Goal: Book appointment/travel/reservation

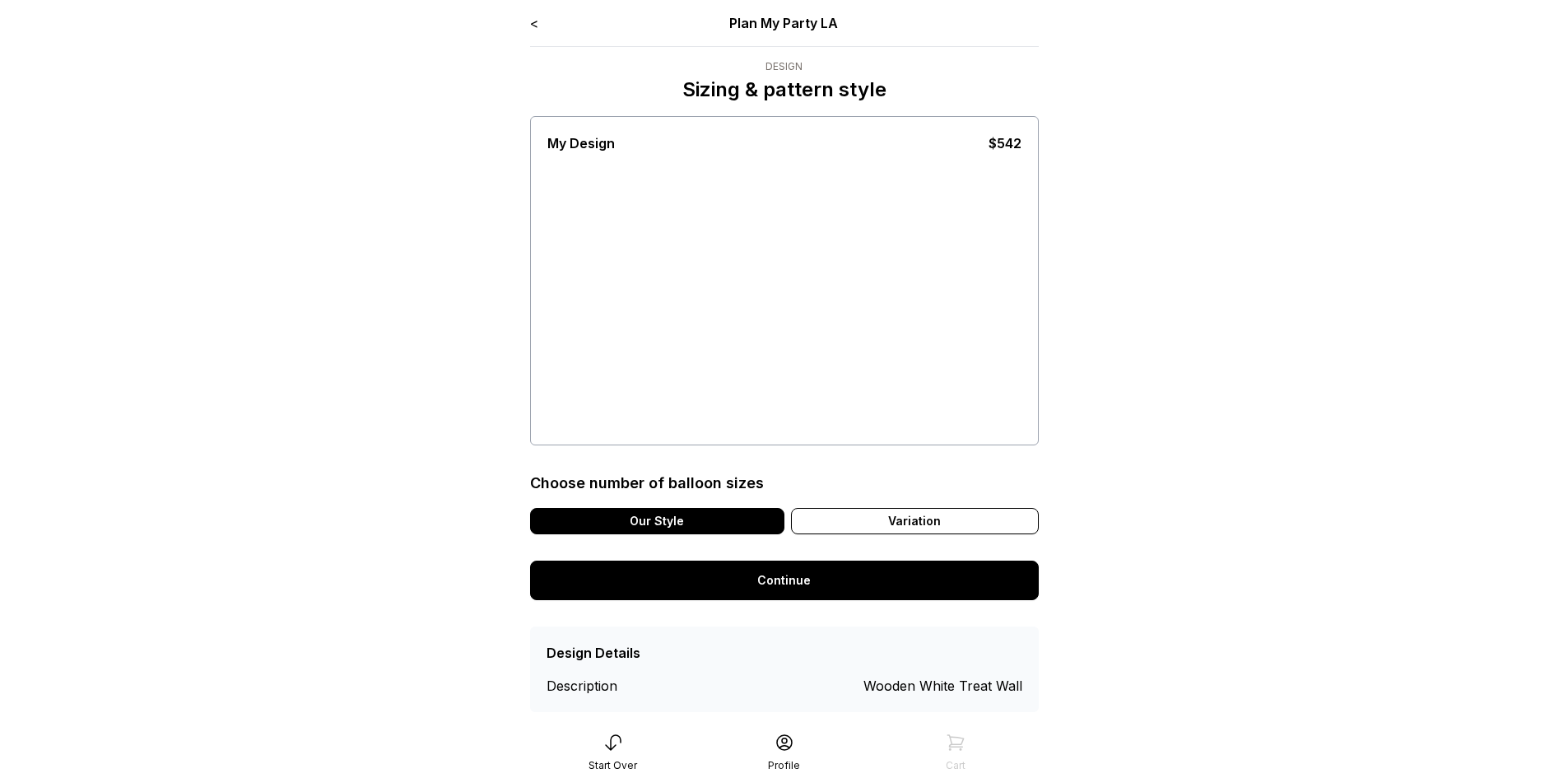
scroll to position [33, 0]
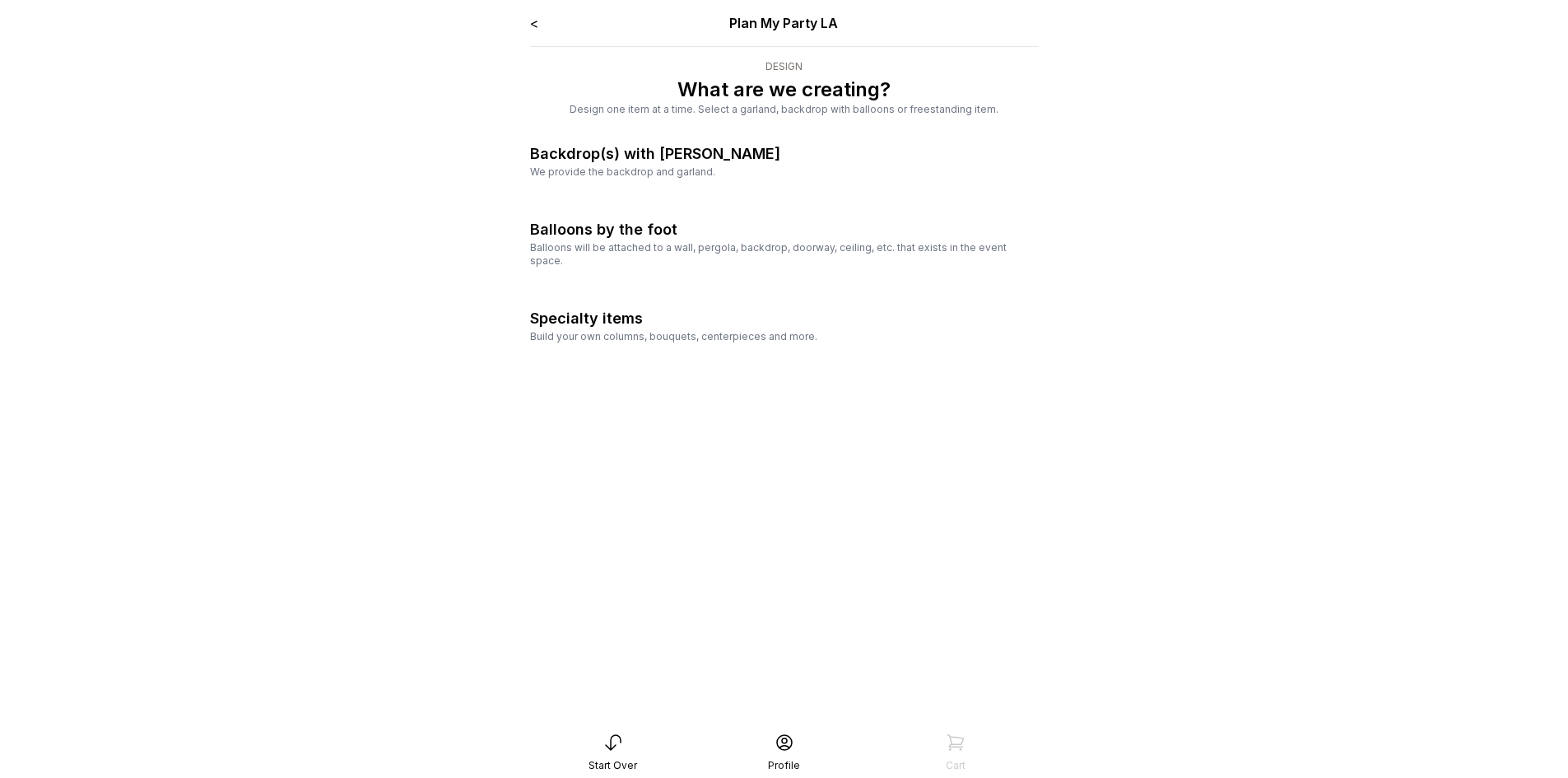
scroll to position [33, 0]
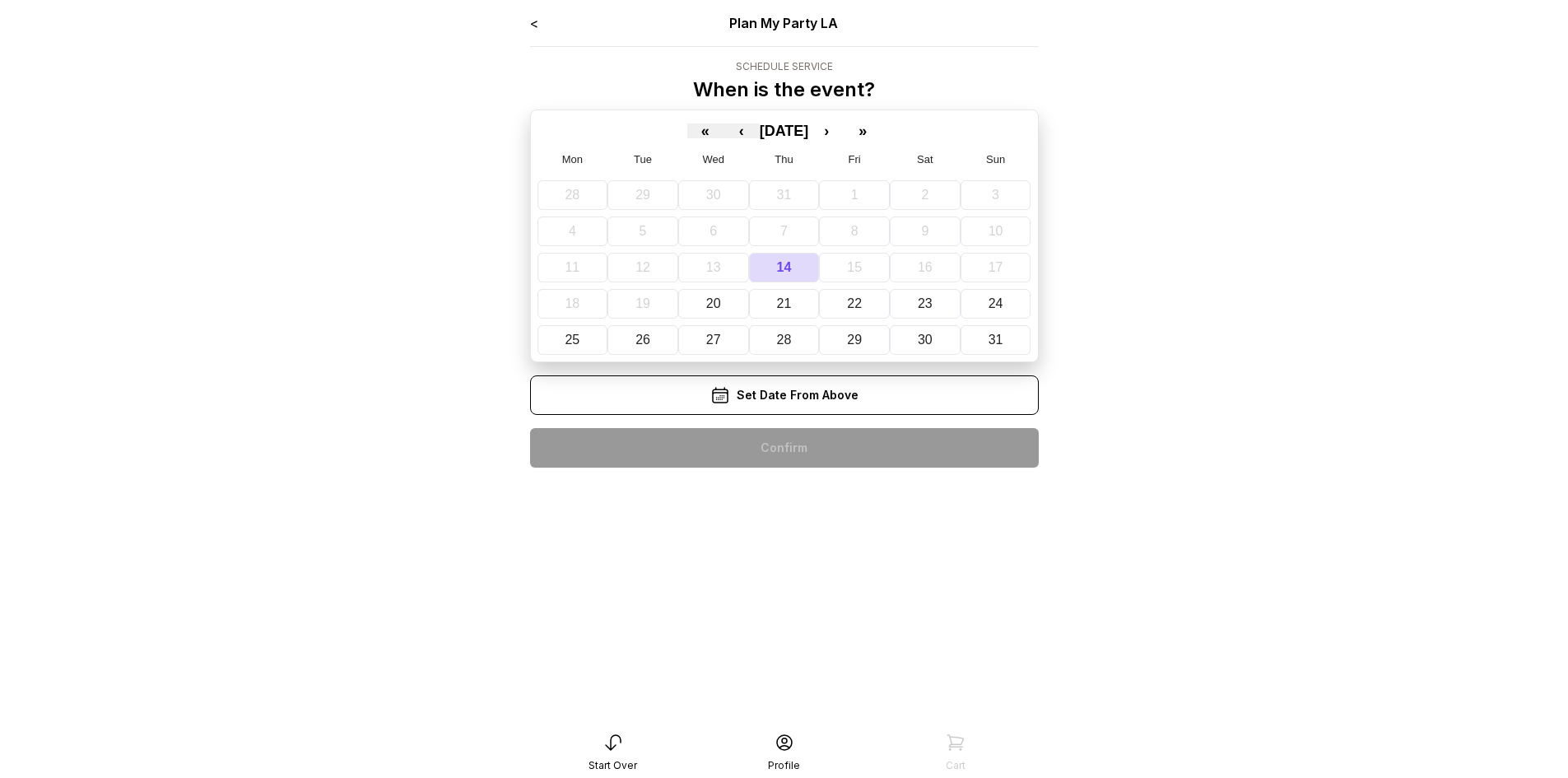
click at [877, 389] on div "Set Date From Above" at bounding box center [784, 396] width 509 height 40
click at [878, 346] on button "29" at bounding box center [854, 339] width 71 height 29
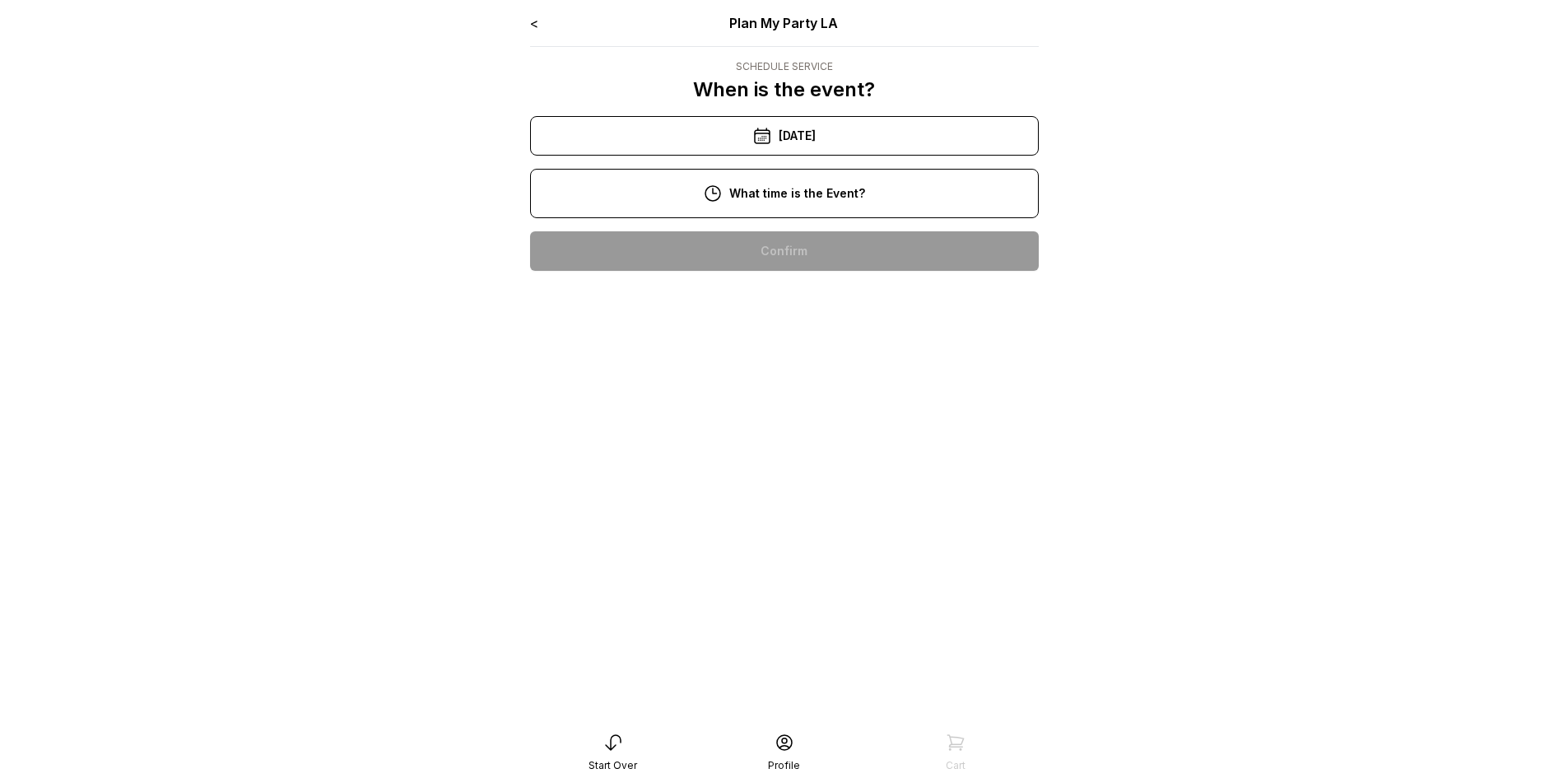
click at [827, 365] on div "12:00 pm" at bounding box center [784, 357] width 482 height 40
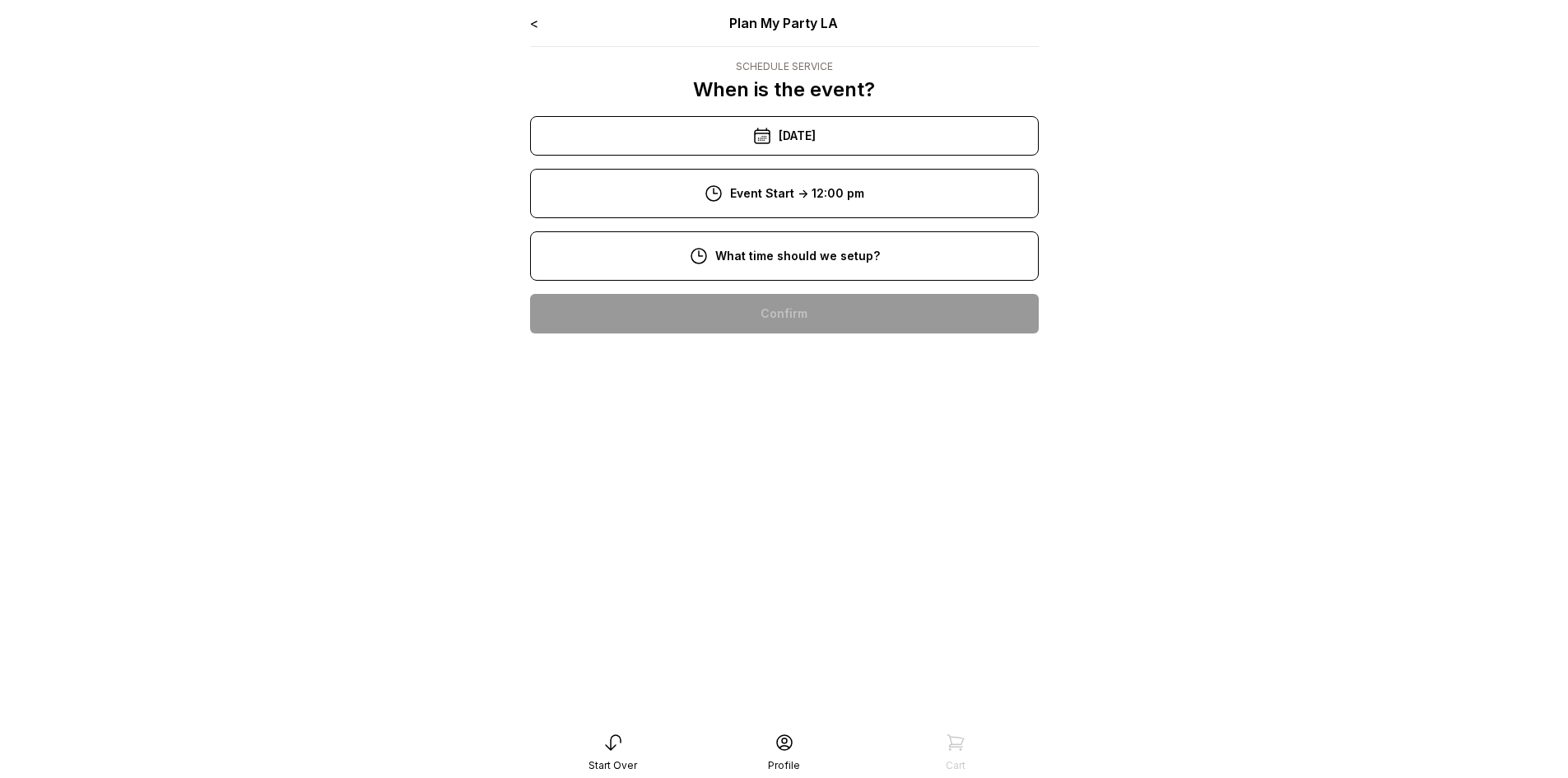
click at [838, 351] on div "9:00 am" at bounding box center [784, 366] width 482 height 40
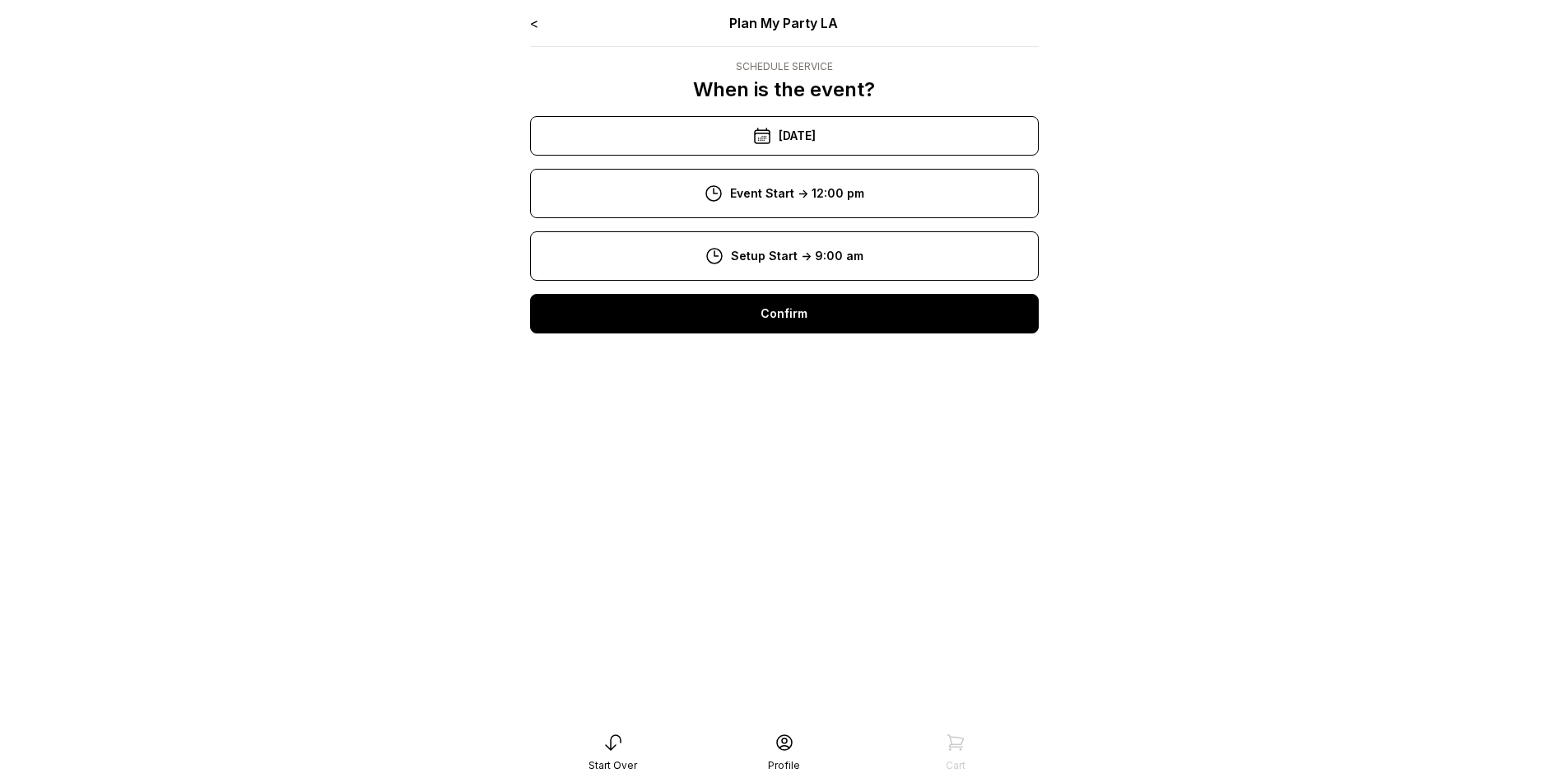
click at [821, 306] on div "Confirm" at bounding box center [784, 313] width 509 height 40
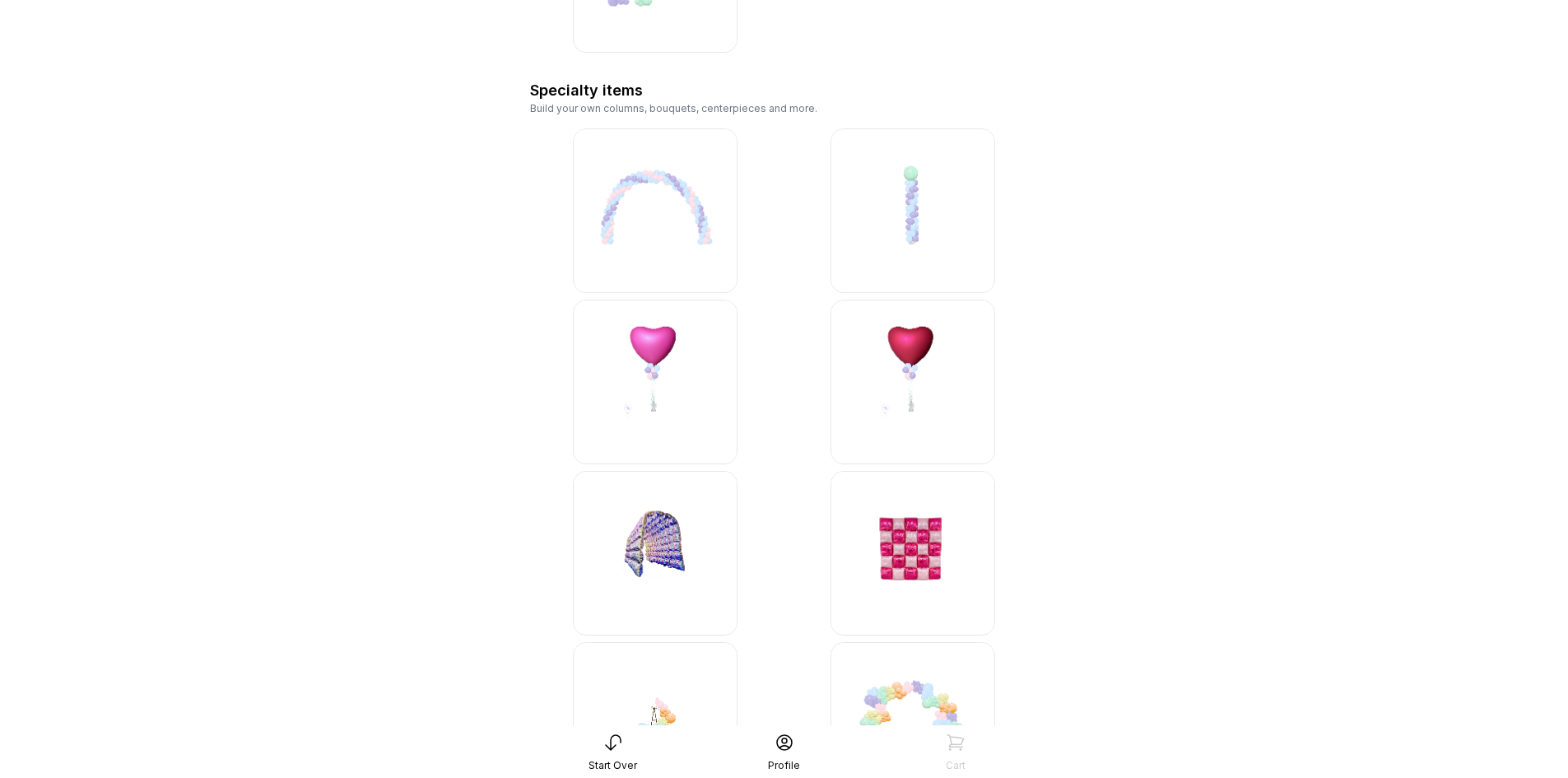
scroll to position [3448, 0]
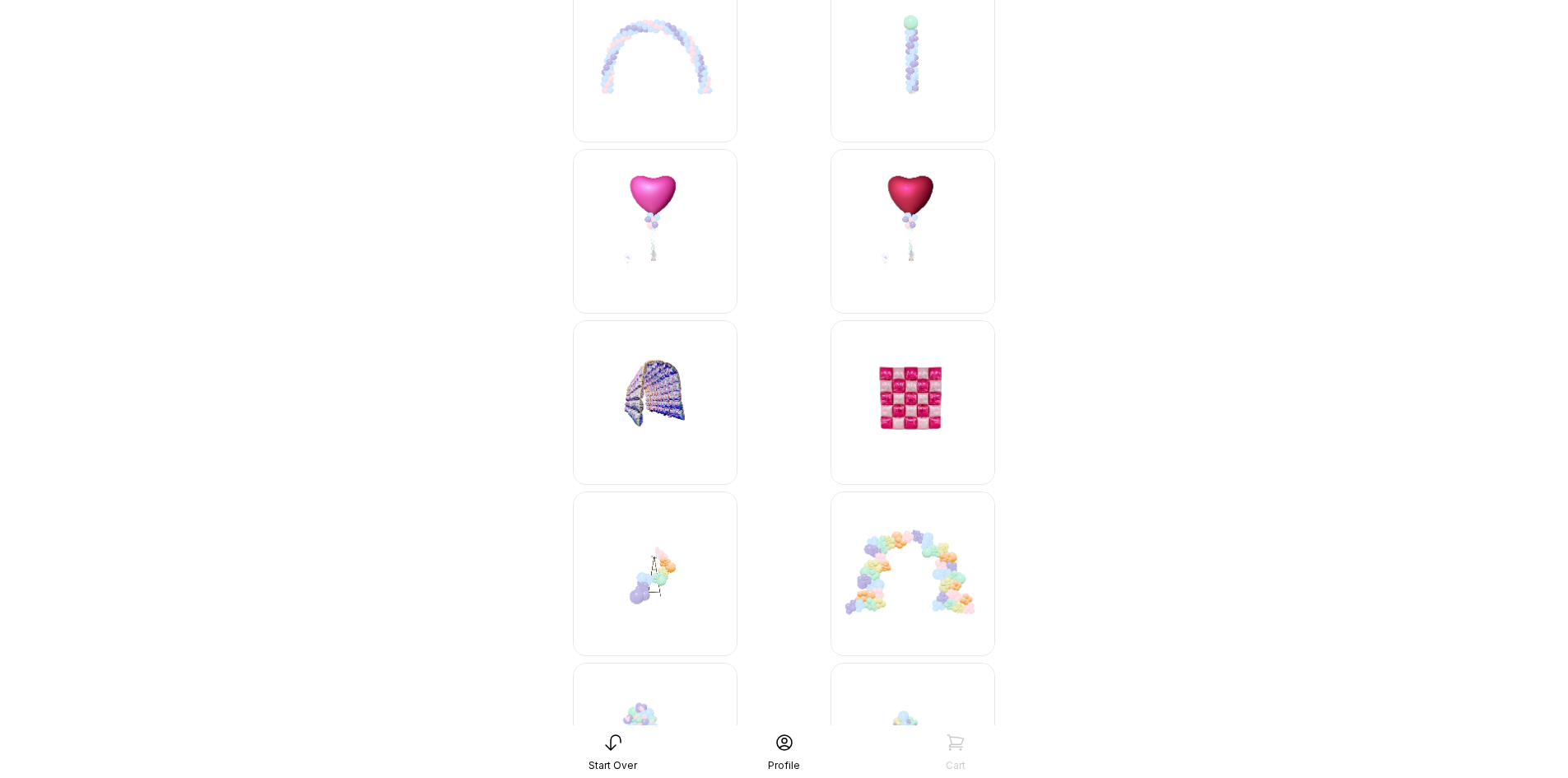
click at [905, 194] on img at bounding box center [913, 231] width 164 height 164
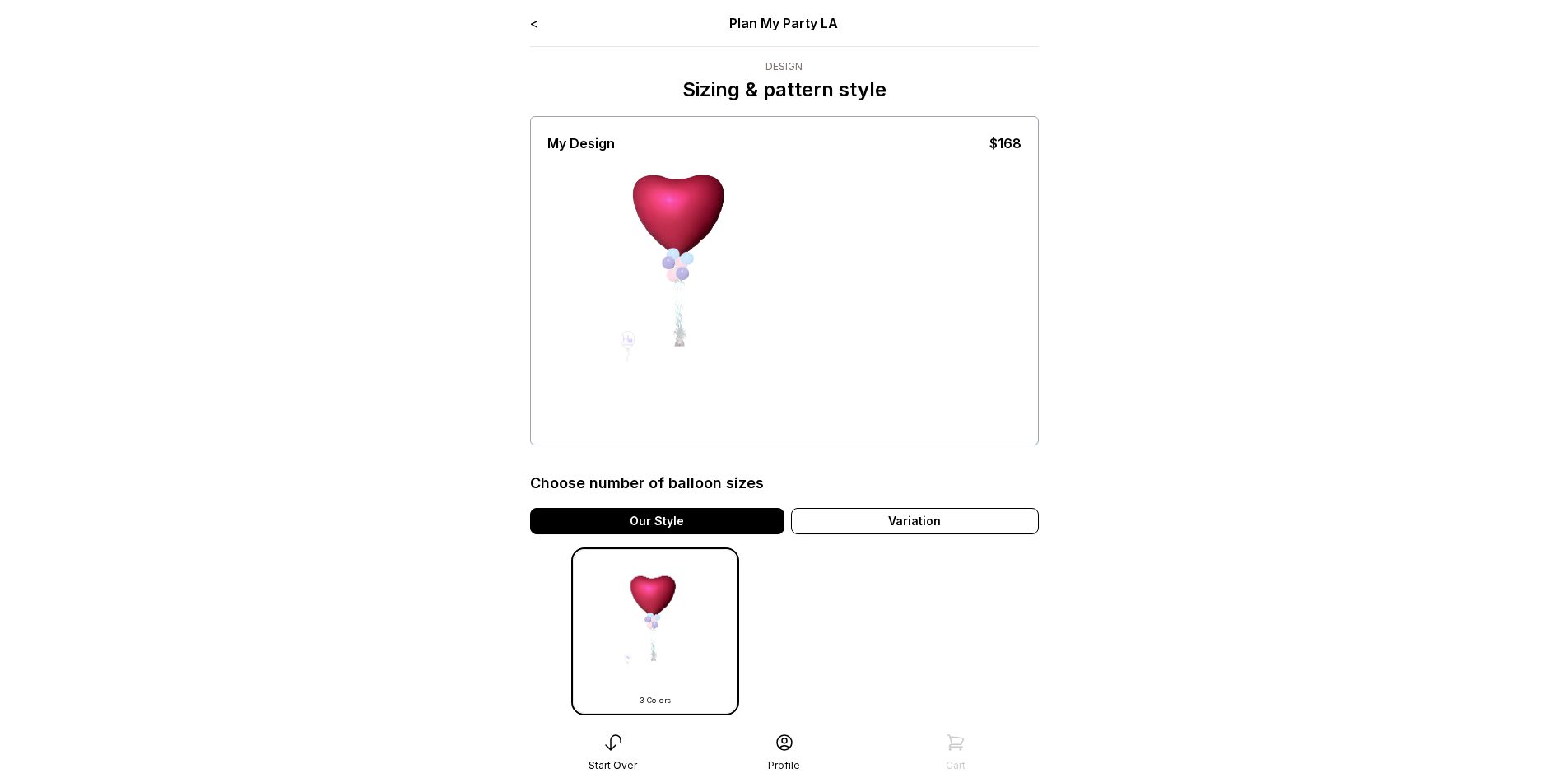
click at [531, 23] on link "<" at bounding box center [534, 23] width 8 height 16
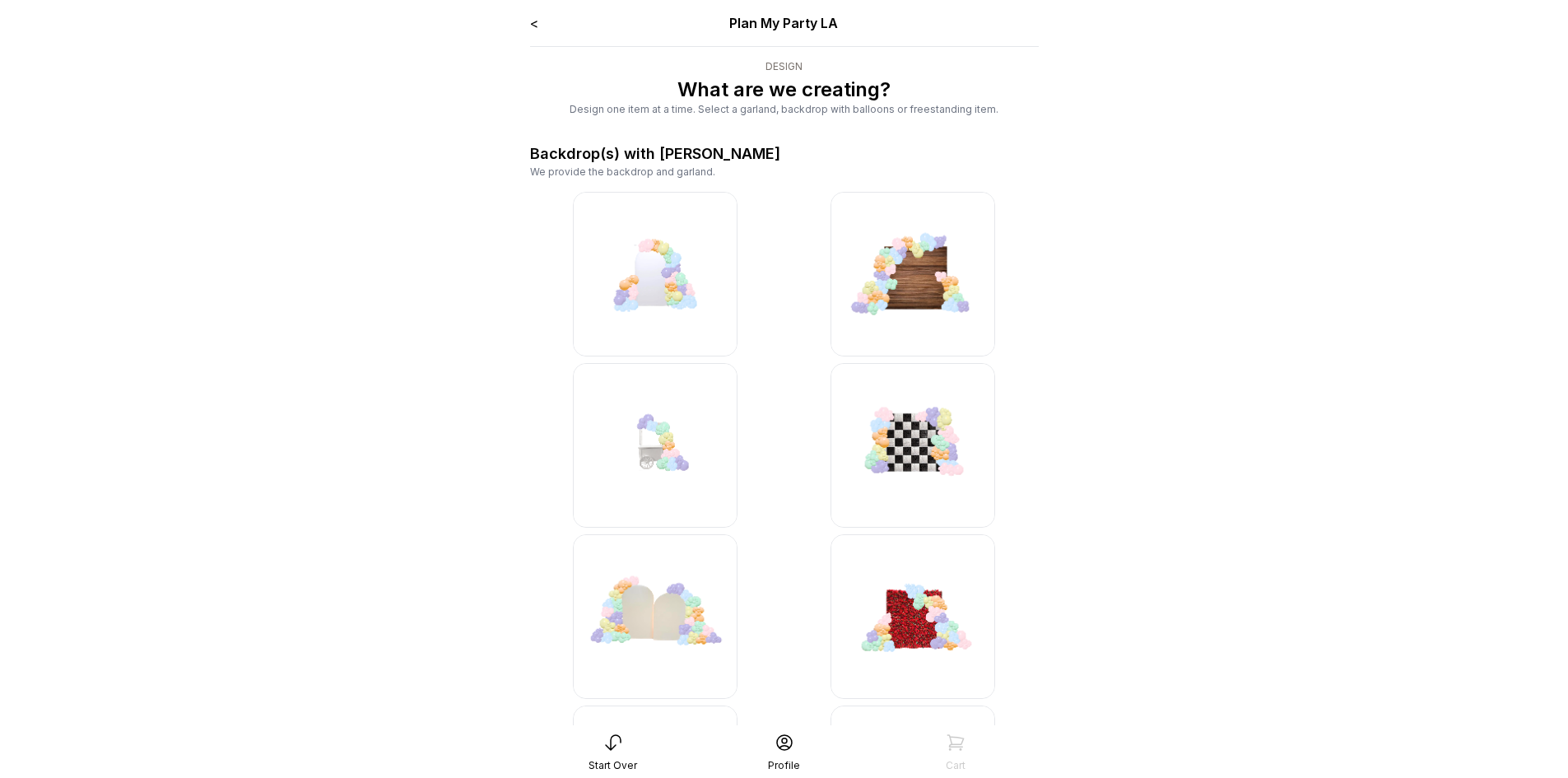
click at [666, 276] on img at bounding box center [655, 274] width 164 height 164
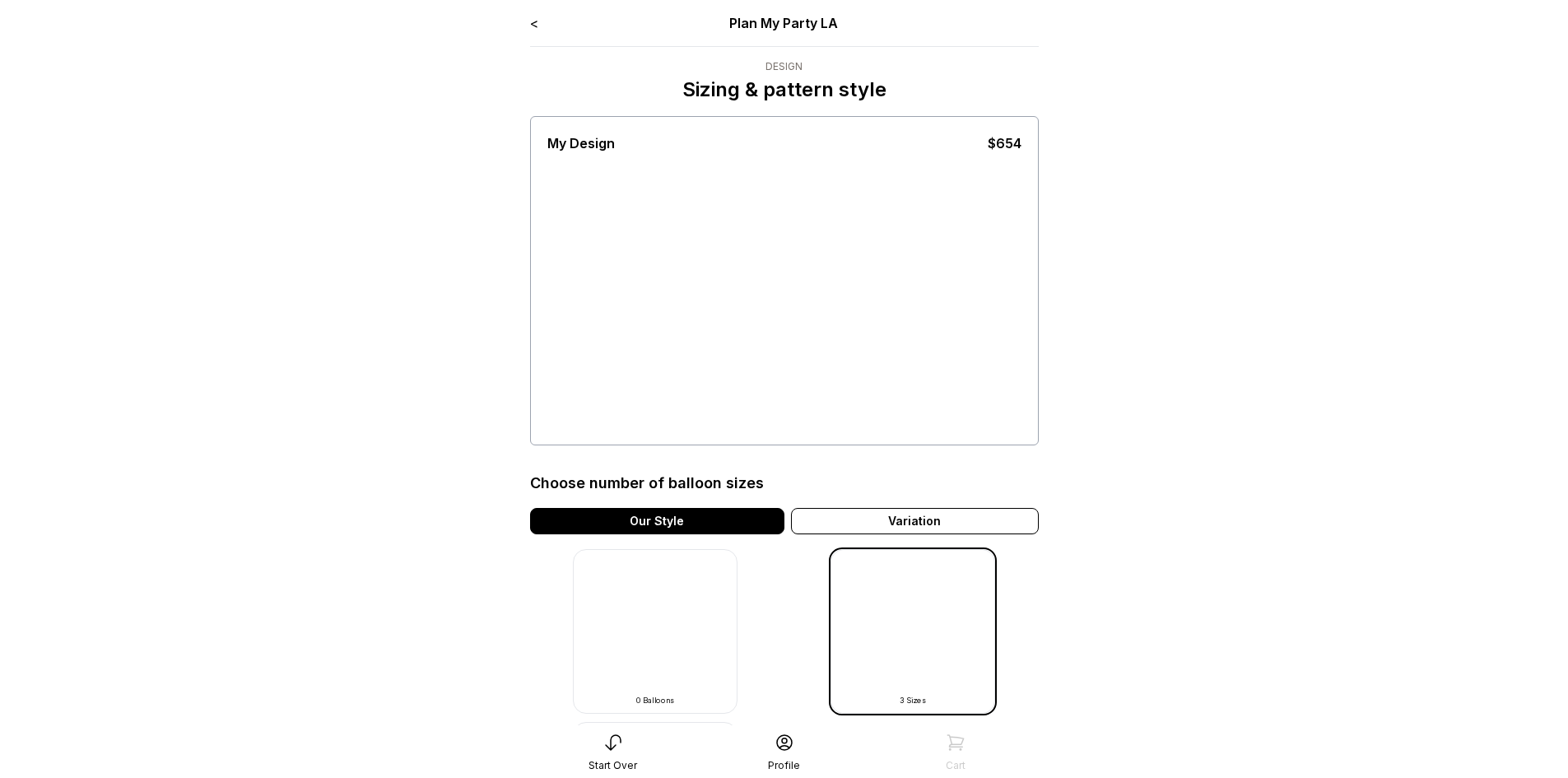
scroll to position [369, 0]
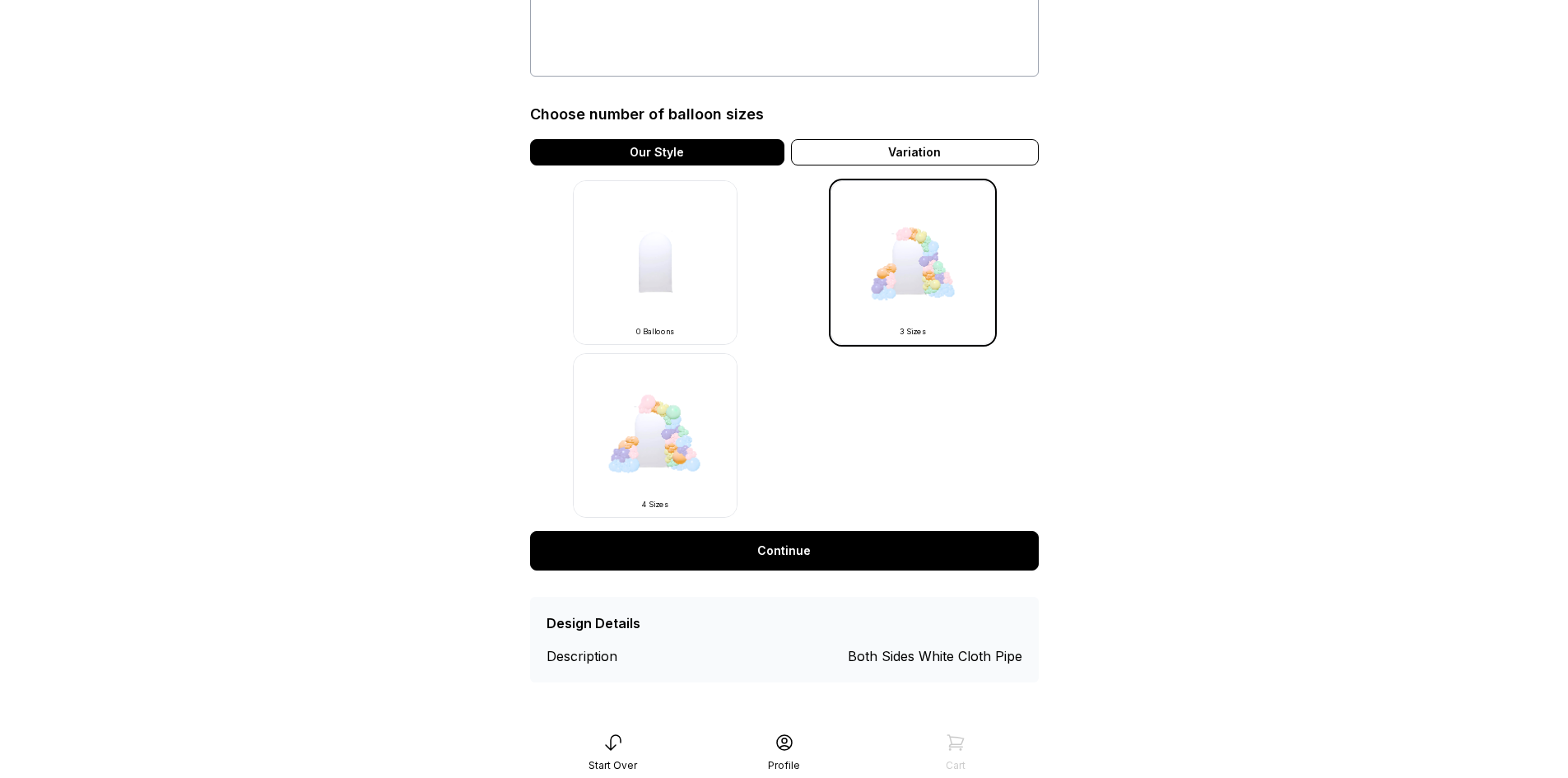
click at [923, 245] on img at bounding box center [913, 262] width 164 height 164
click at [927, 262] on img at bounding box center [913, 262] width 164 height 164
click at [925, 277] on img at bounding box center [913, 262] width 164 height 164
click at [925, 287] on img at bounding box center [913, 262] width 164 height 164
click at [928, 303] on img at bounding box center [913, 262] width 164 height 164
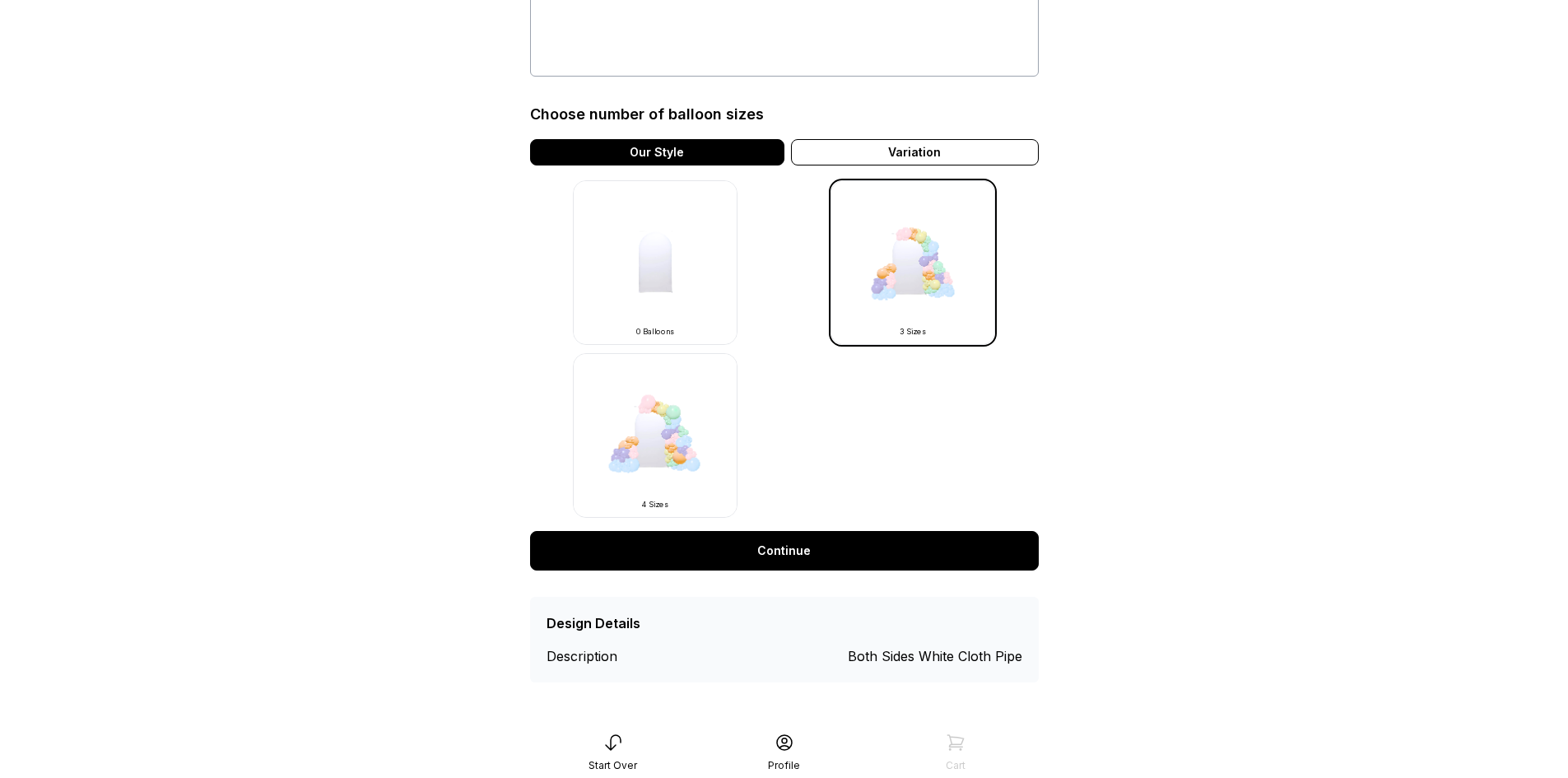
click at [894, 287] on img at bounding box center [913, 262] width 164 height 164
click at [896, 307] on img at bounding box center [913, 262] width 164 height 164
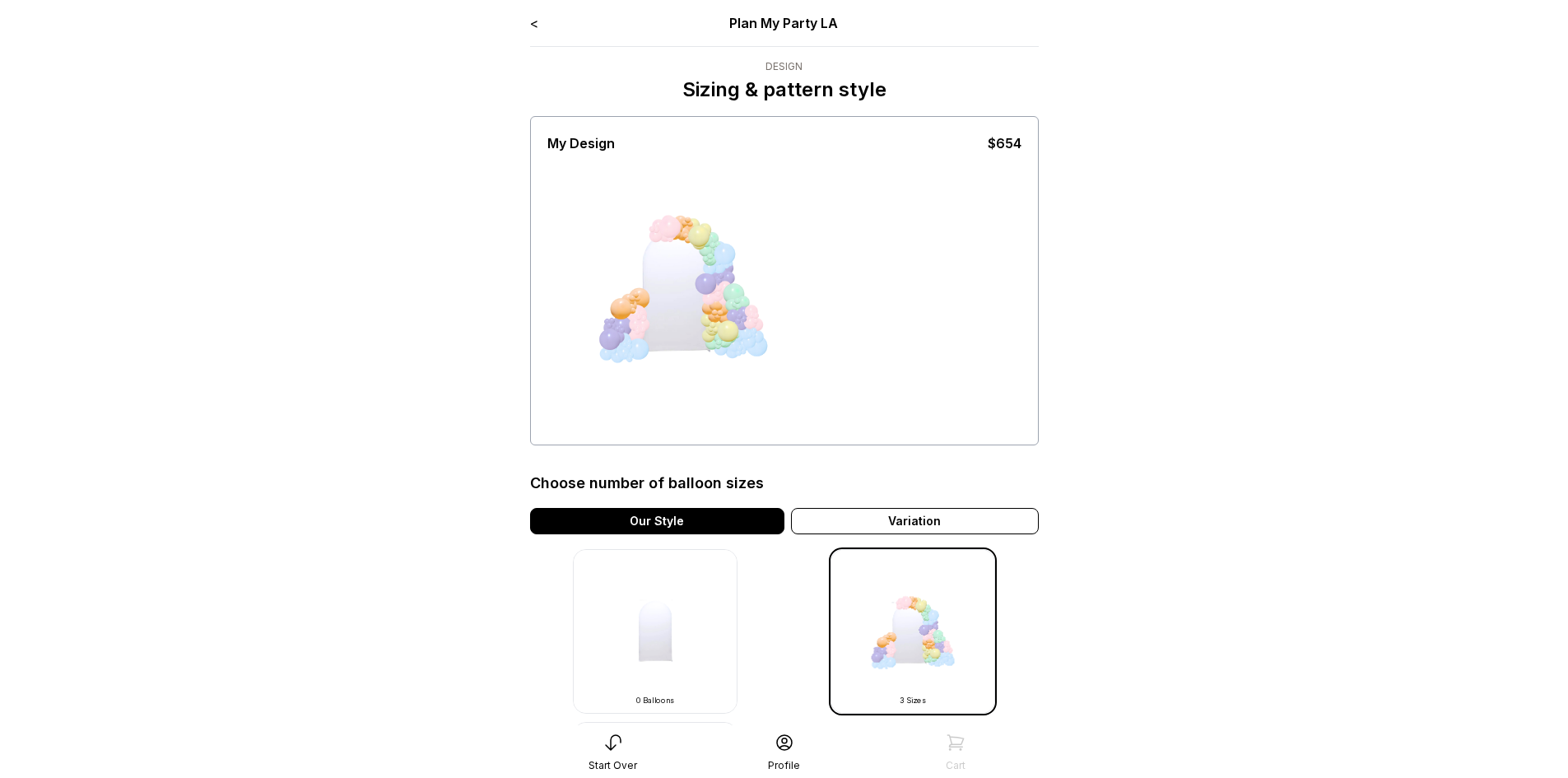
click at [531, 18] on link "<" at bounding box center [534, 23] width 8 height 16
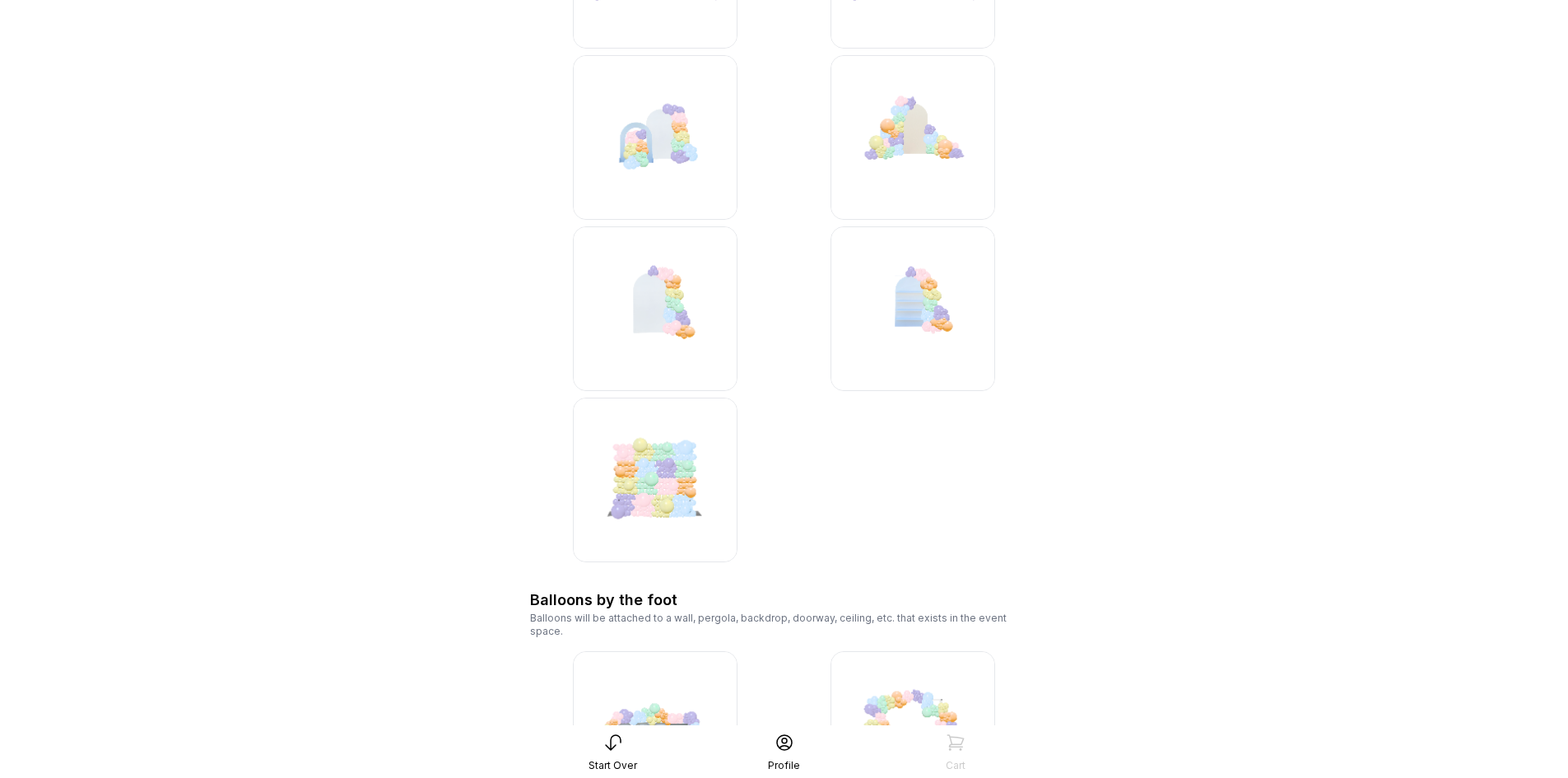
scroll to position [1729, 0]
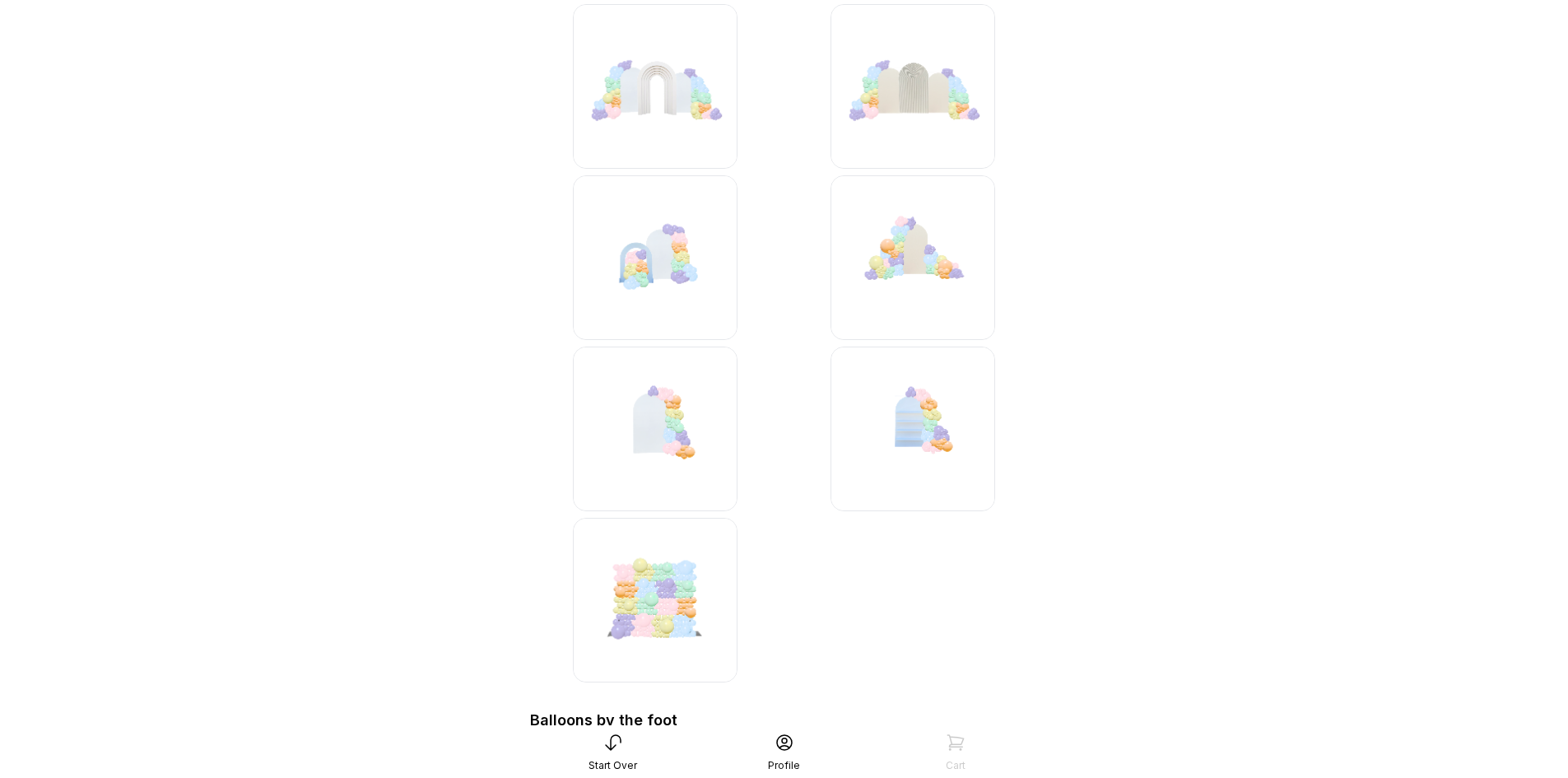
click at [656, 430] on img at bounding box center [655, 429] width 164 height 164
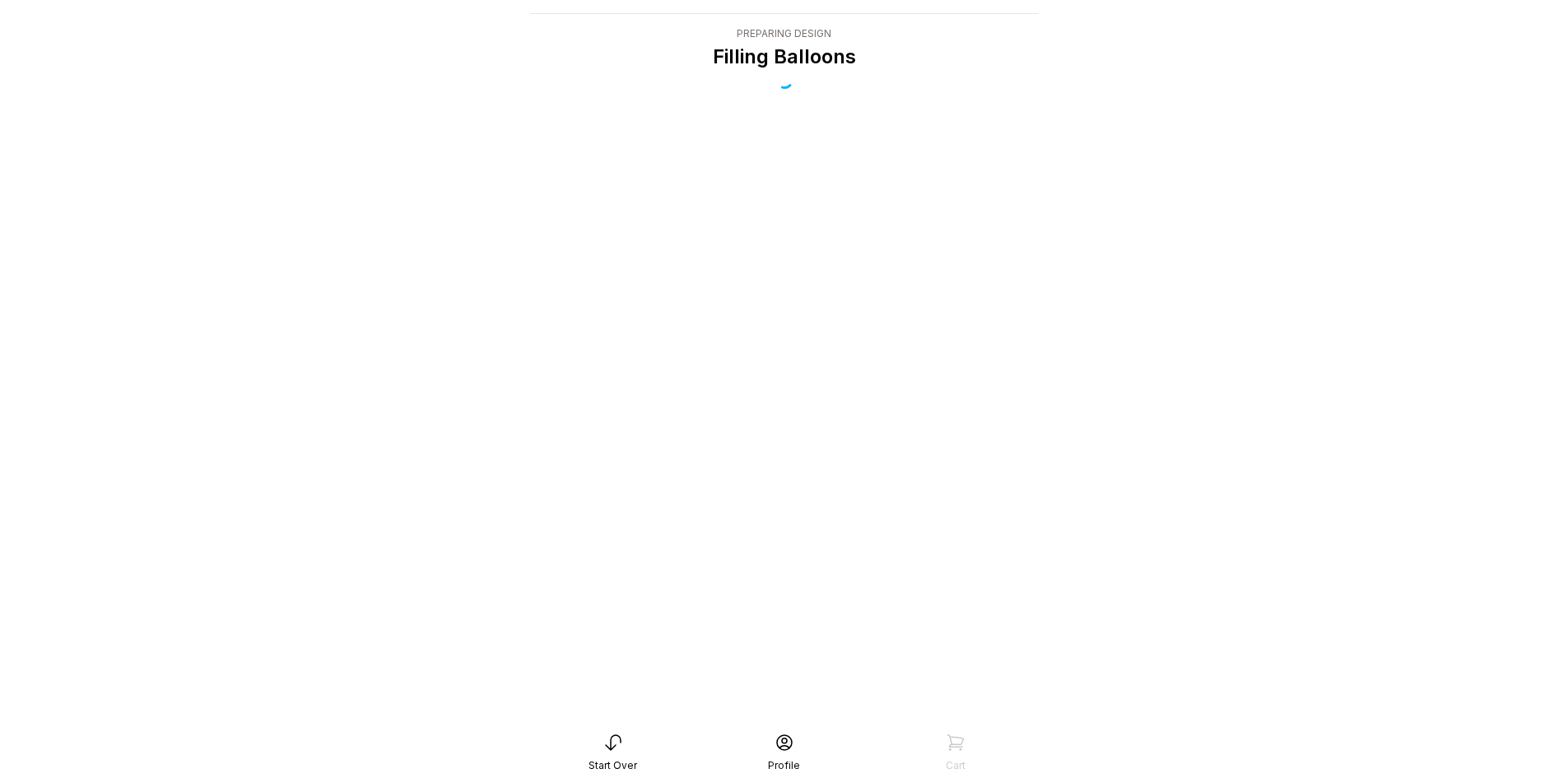
scroll to position [33, 0]
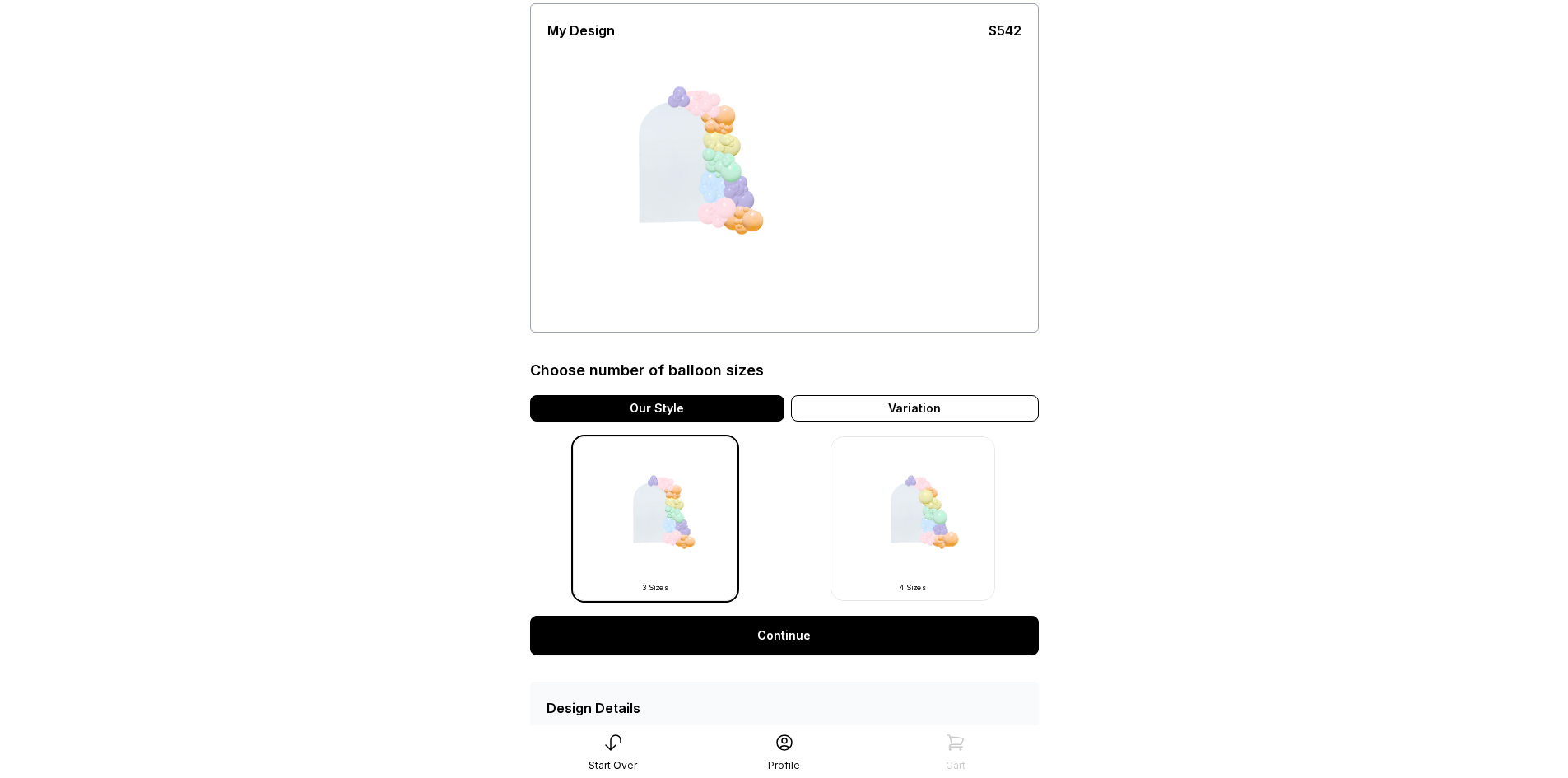
scroll to position [197, 0]
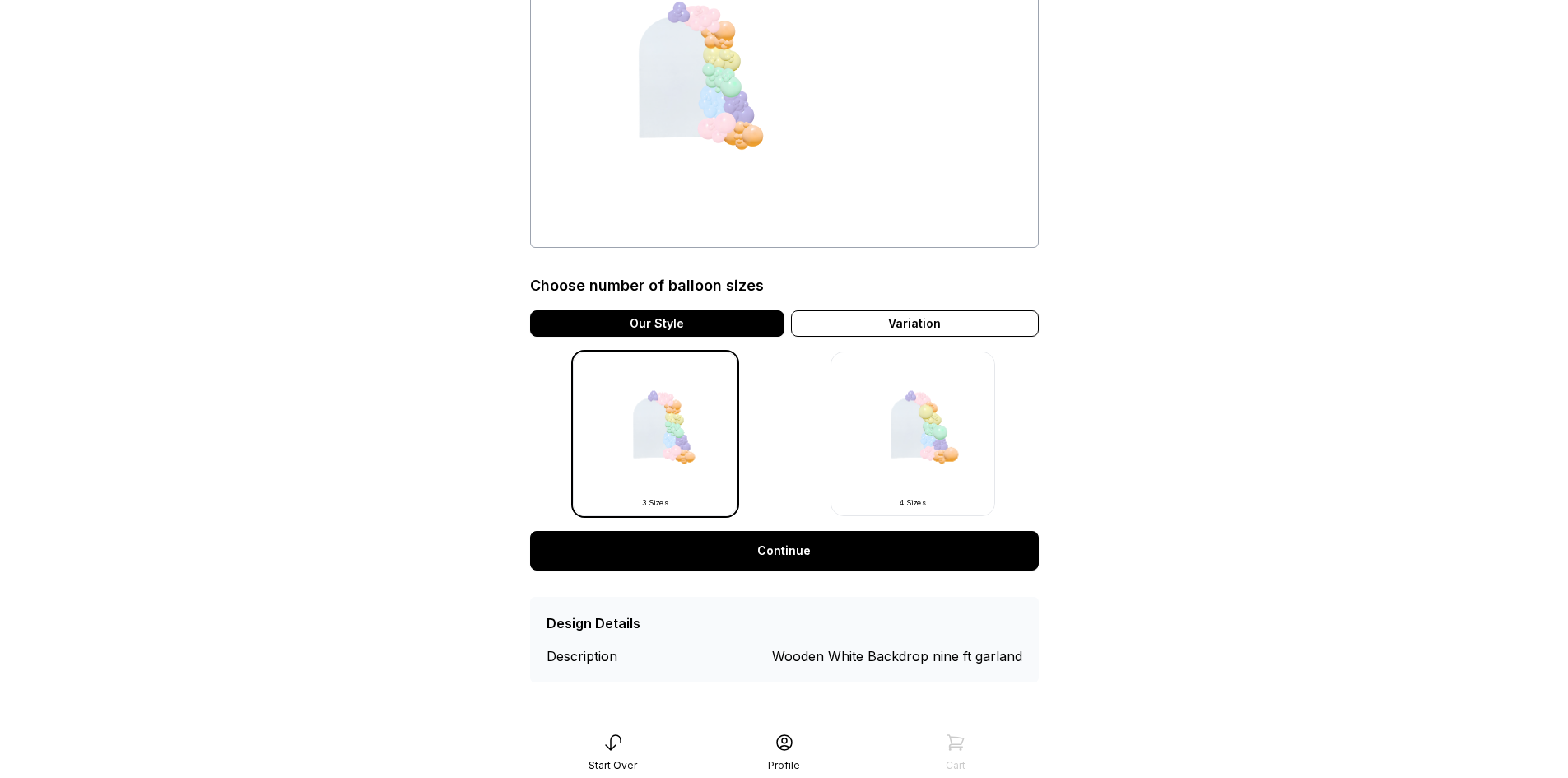
click at [796, 552] on link "Continue" at bounding box center [784, 550] width 509 height 40
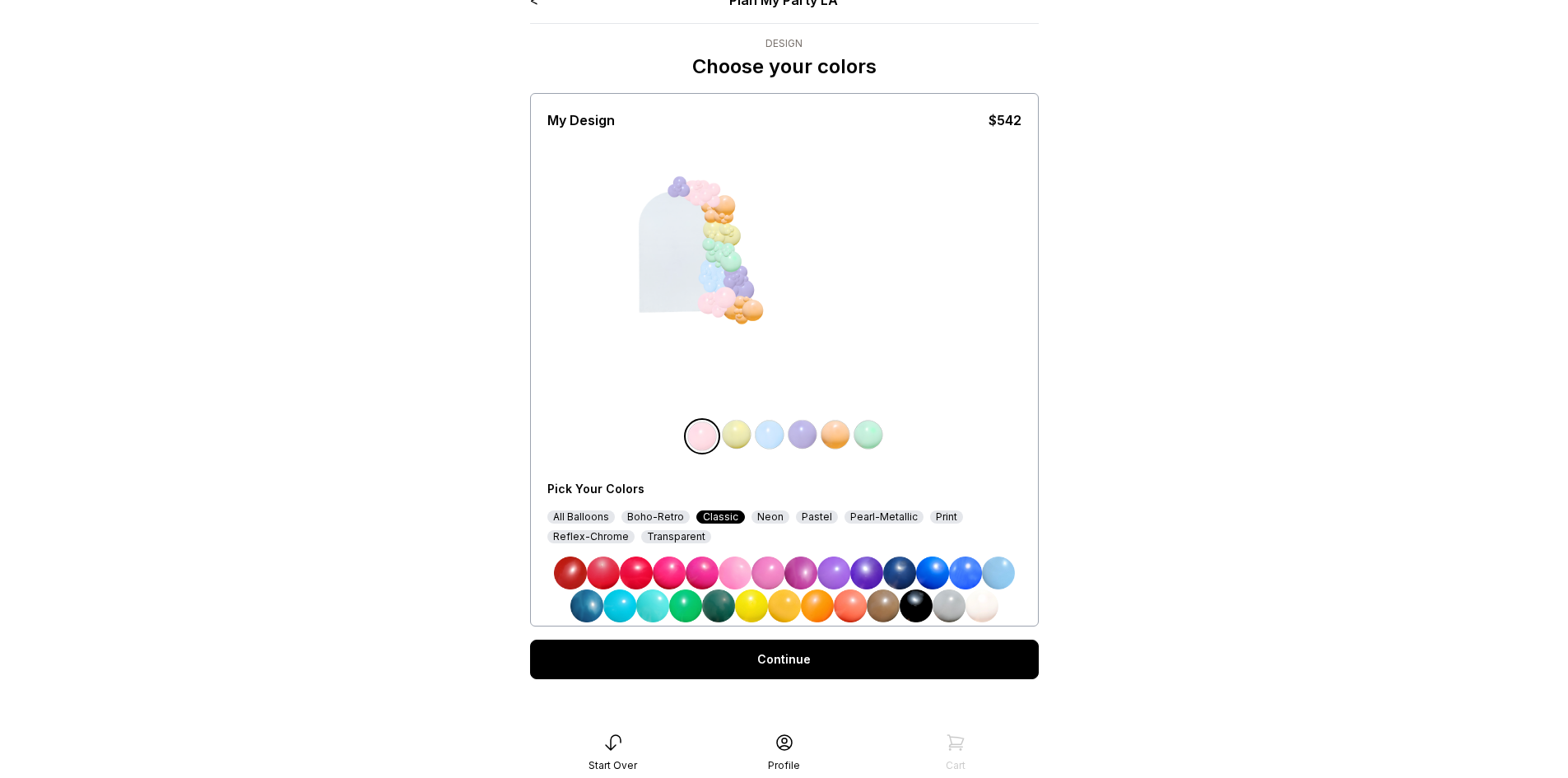
scroll to position [33, 0]
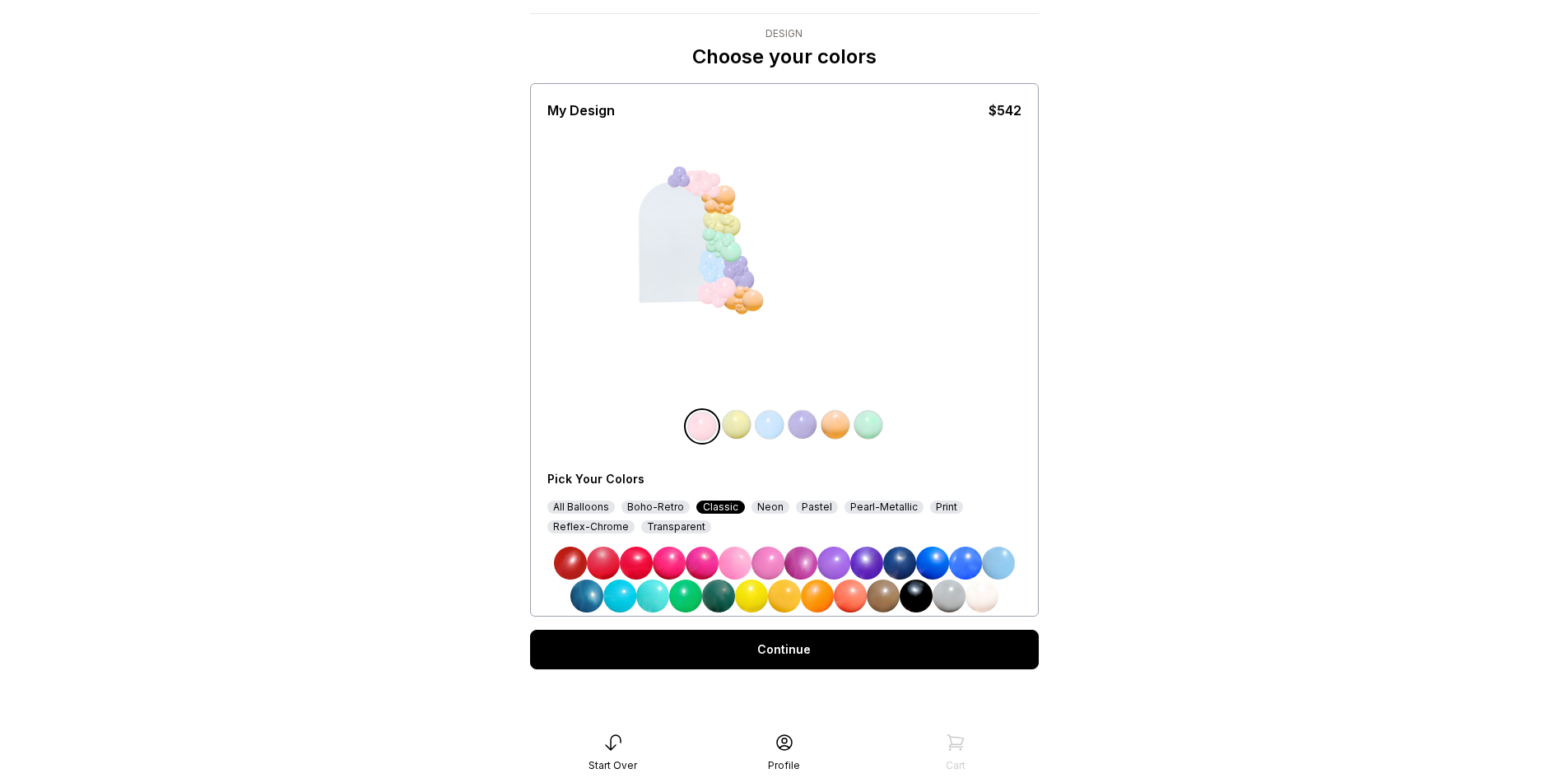
click at [823, 652] on link "Continue" at bounding box center [784, 650] width 509 height 40
click at [784, 653] on link "Continue" at bounding box center [784, 650] width 509 height 40
click at [806, 600] on img at bounding box center [817, 596] width 33 height 33
click at [820, 641] on link "Continue" at bounding box center [784, 650] width 509 height 40
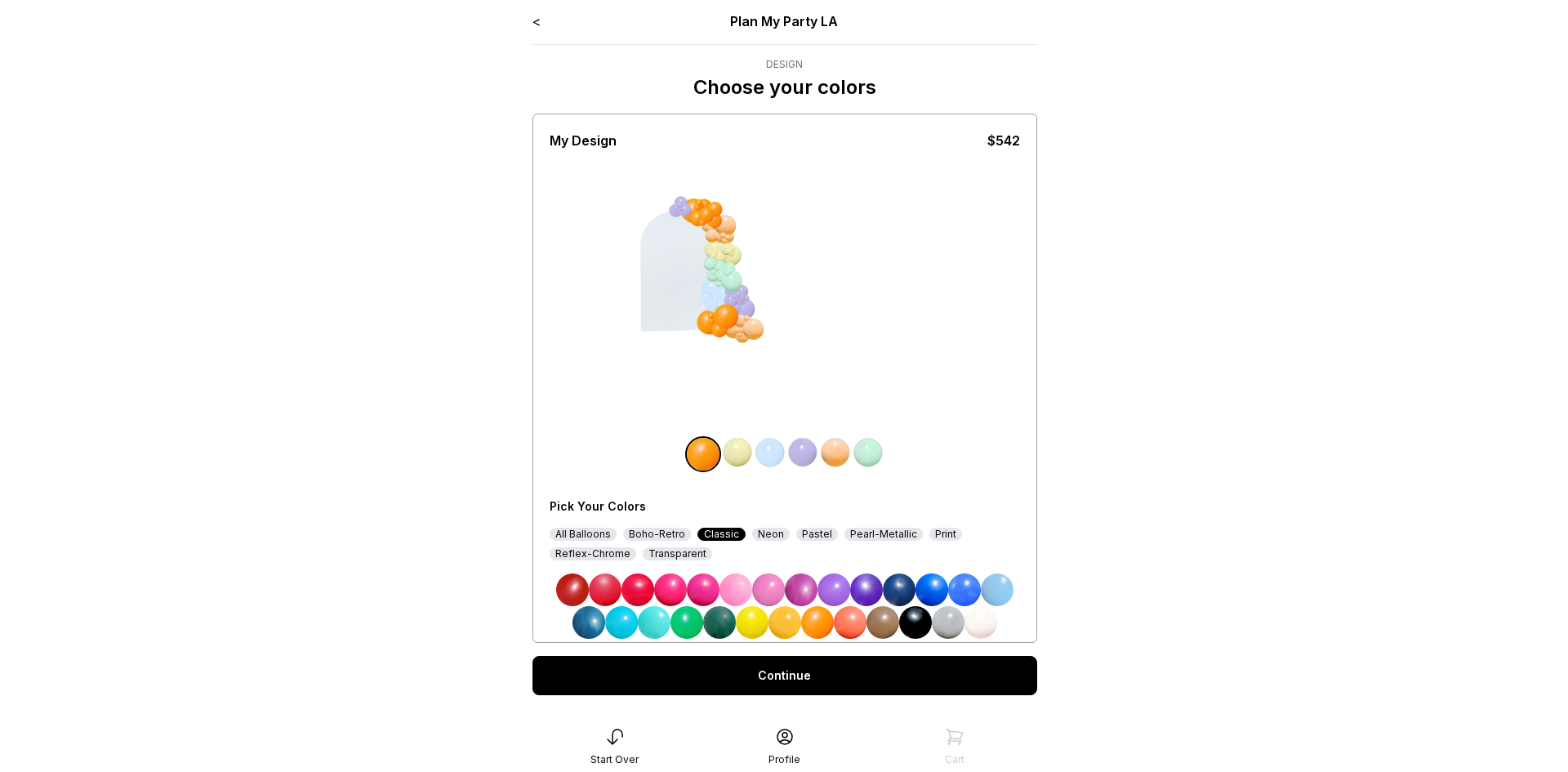
scroll to position [0, 0]
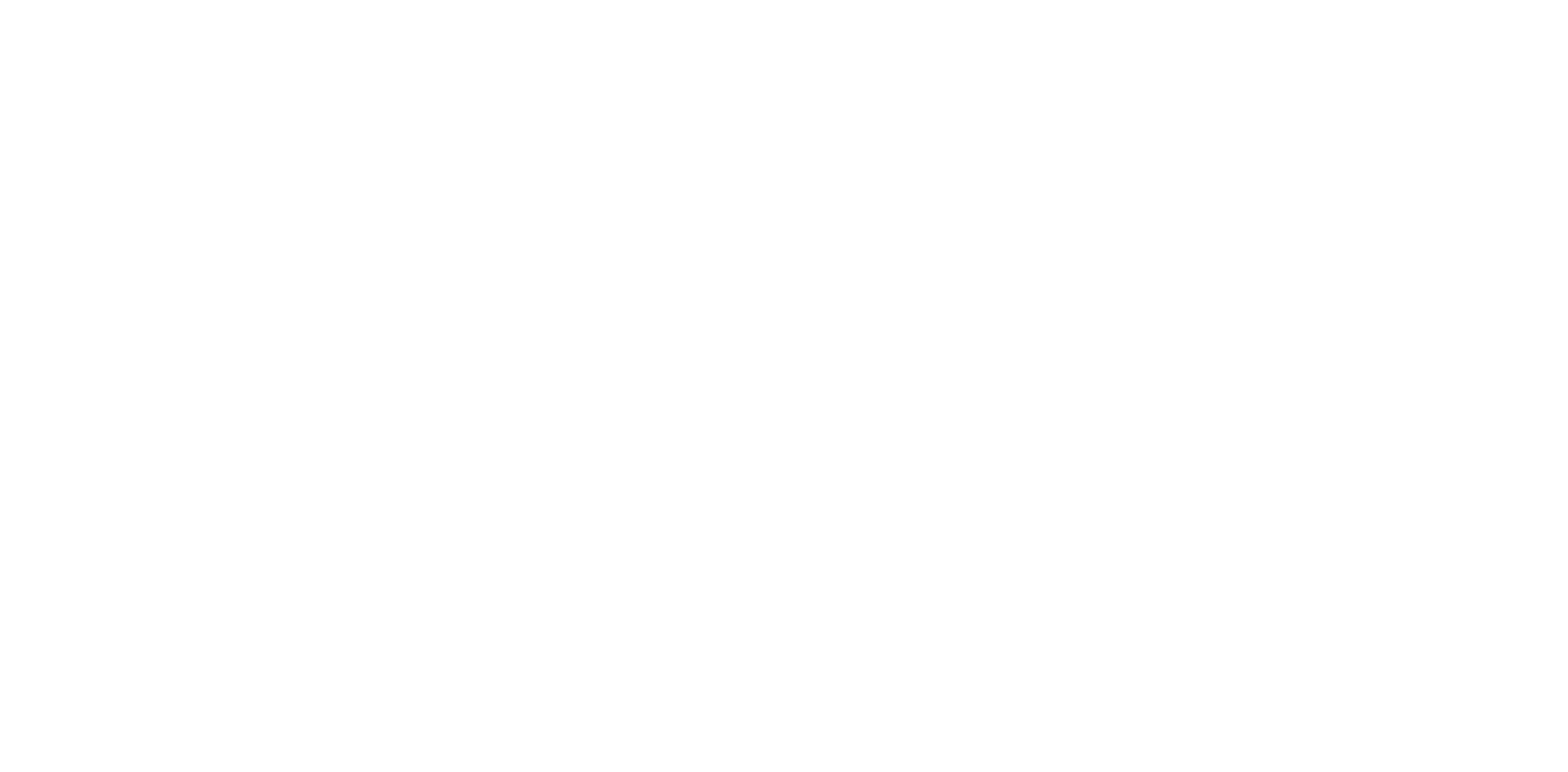
click at [741, 0] on html at bounding box center [784, 0] width 1568 height 0
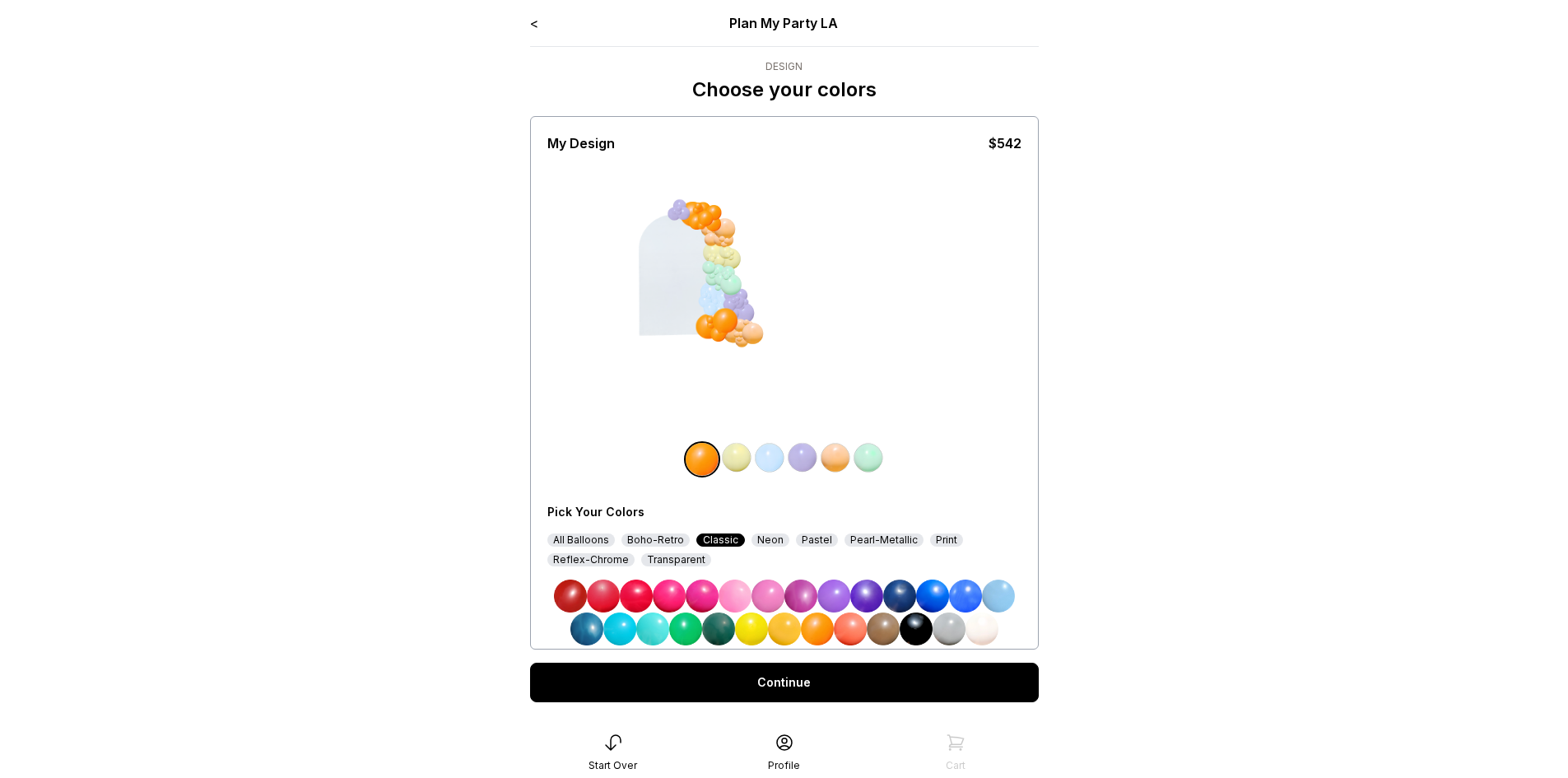
click at [849, 692] on link "Continue" at bounding box center [784, 683] width 509 height 40
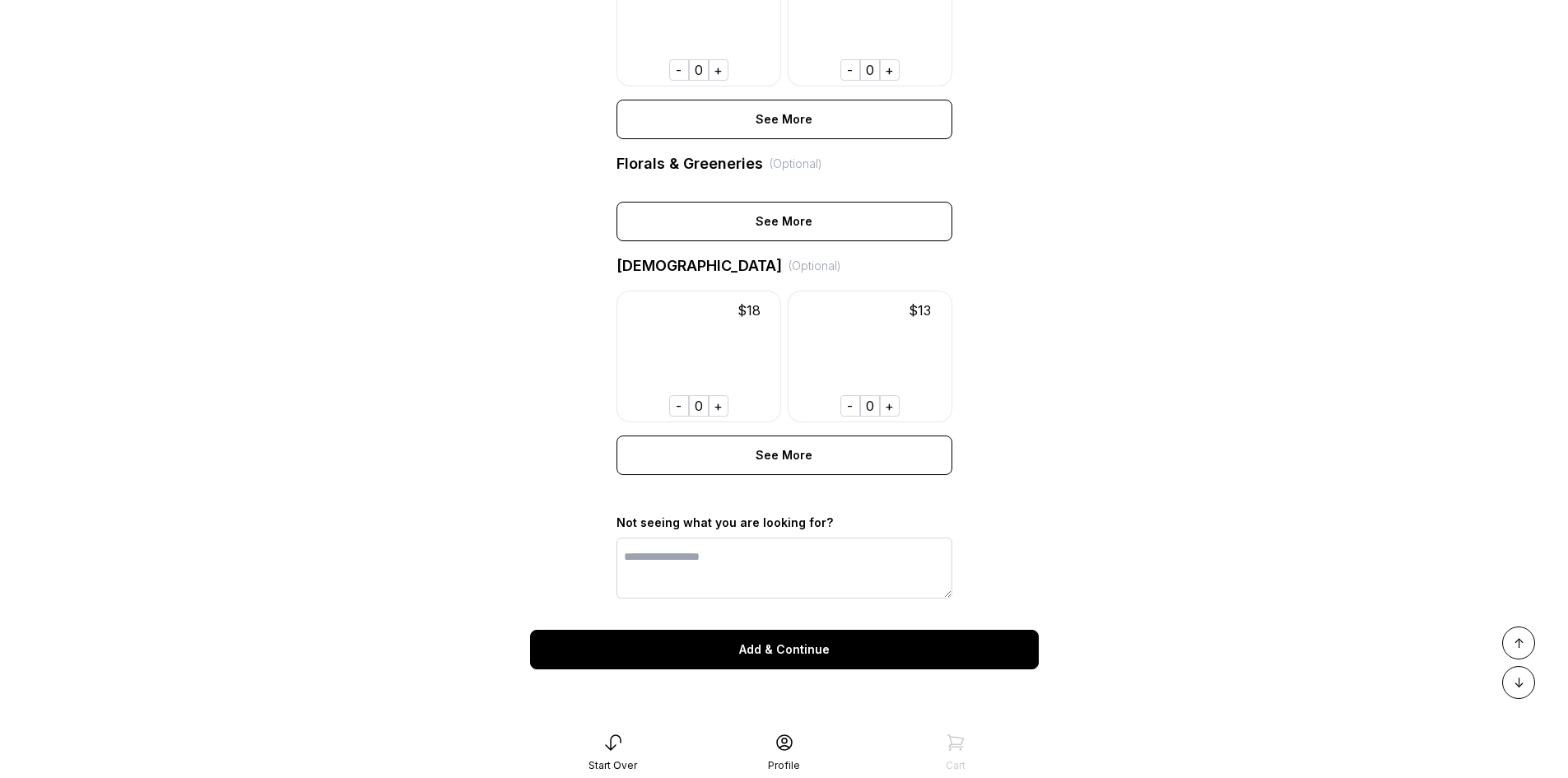
scroll to position [943, 0]
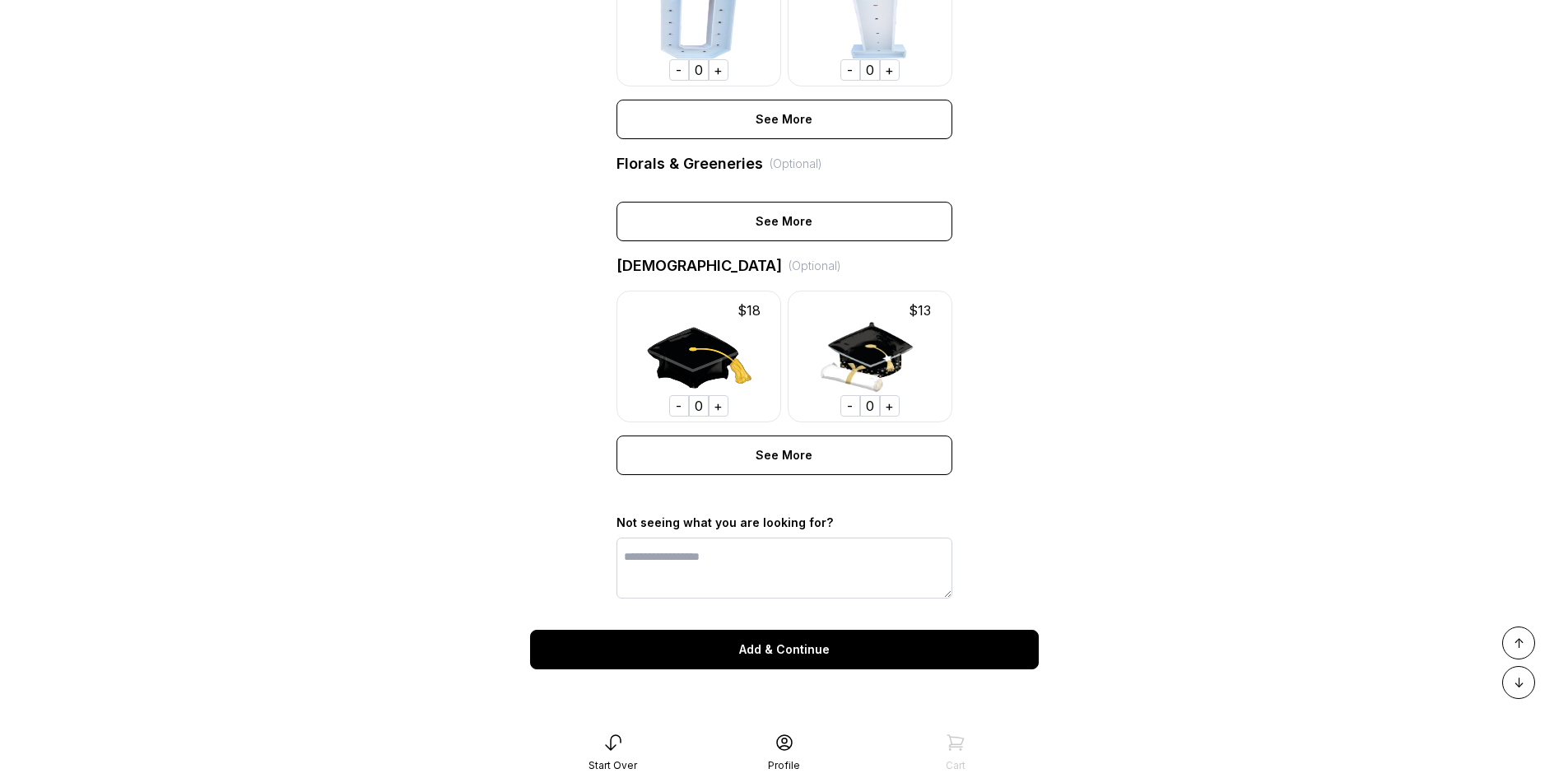
click at [860, 656] on div "Add & Continue" at bounding box center [784, 650] width 509 height 40
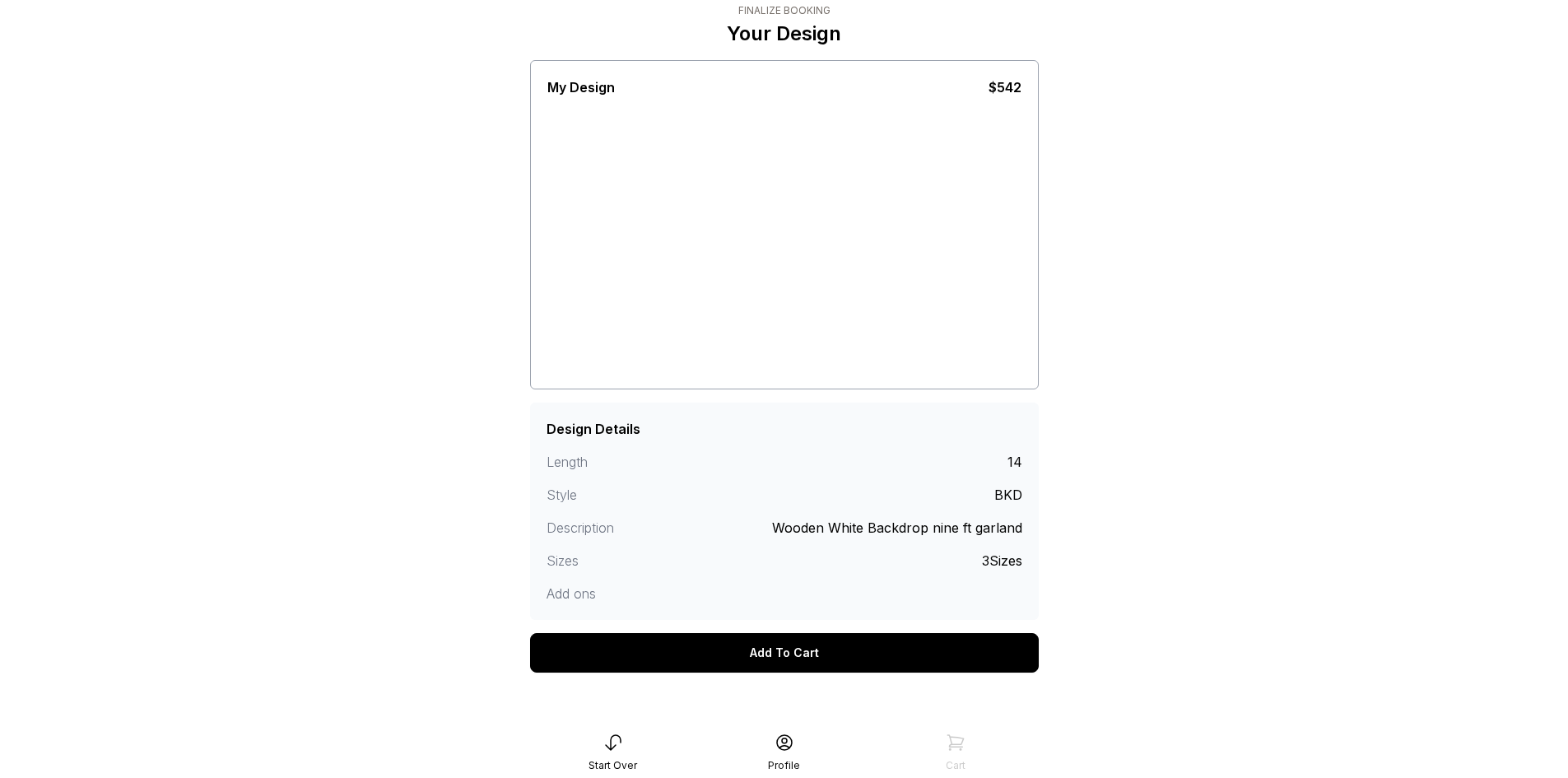
scroll to position [65, 0]
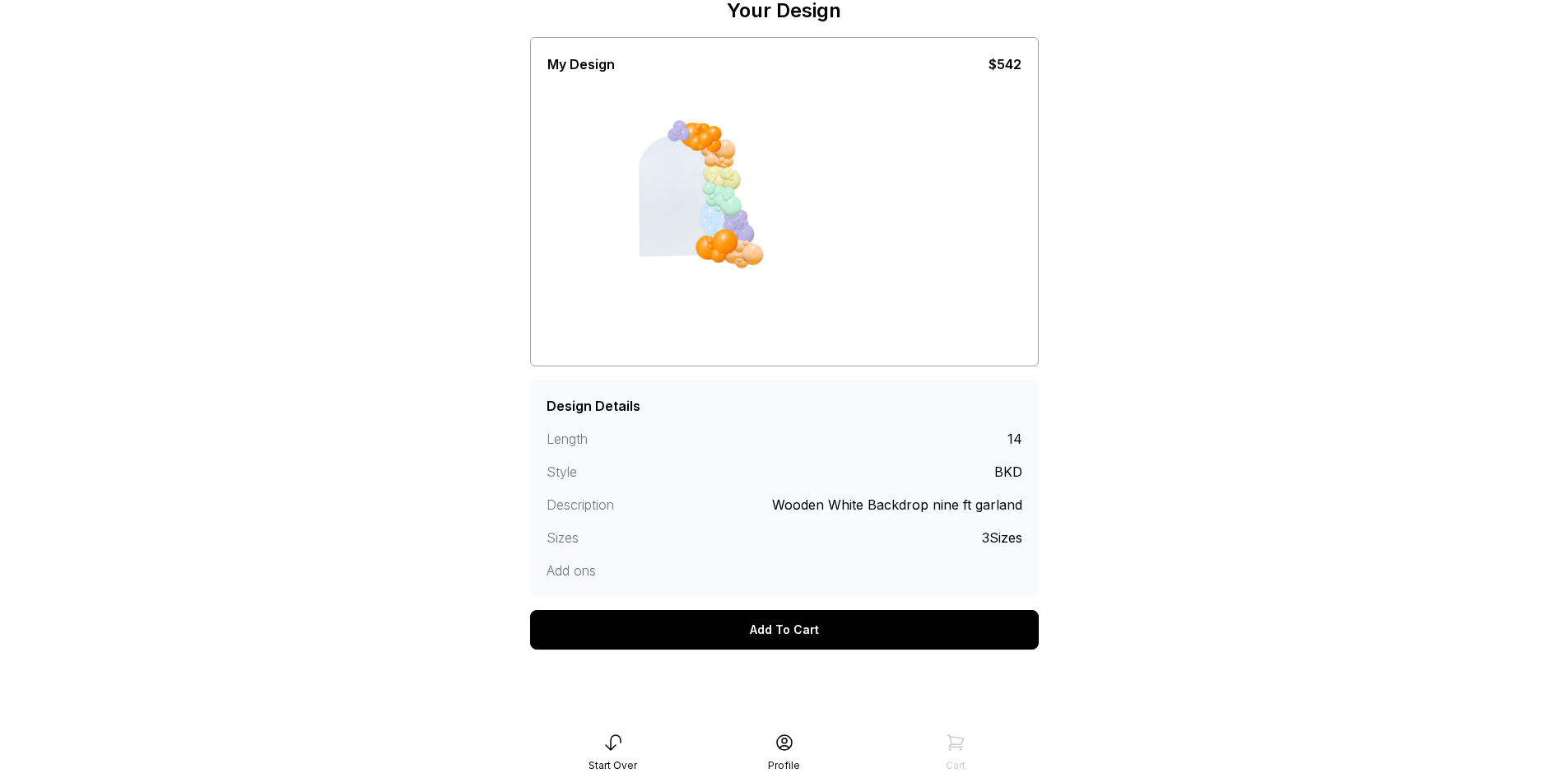
click at [1207, 462] on main "< Plan My Party LA Finalize Booking Your Design My Design $542 screenshot clear…" at bounding box center [784, 340] width 1568 height 810
click at [1145, 474] on main "< Plan My Party LA Finalize Booking Your Design My Design $542 screenshot clear…" at bounding box center [784, 340] width 1568 height 810
